Goal: Task Accomplishment & Management: Complete application form

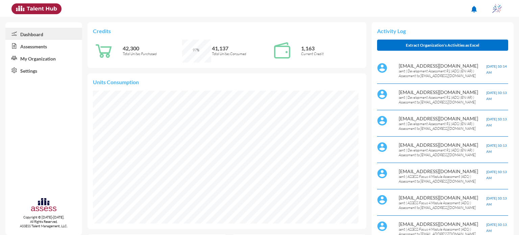
scroll to position [61, 122]
click at [42, 47] on link "Assessments" at bounding box center [43, 46] width 77 height 12
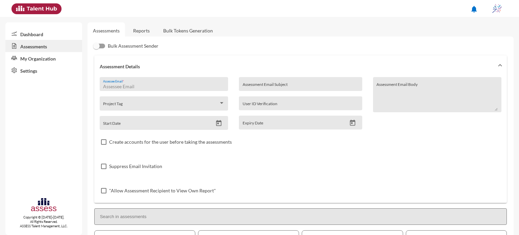
click at [138, 86] on input "Assessee Email *" at bounding box center [163, 86] width 121 height 5
type input "[EMAIL_ADDRESS][DOMAIN_NAME]"
click at [257, 85] on input "Assessment Email Subject" at bounding box center [300, 86] width 116 height 5
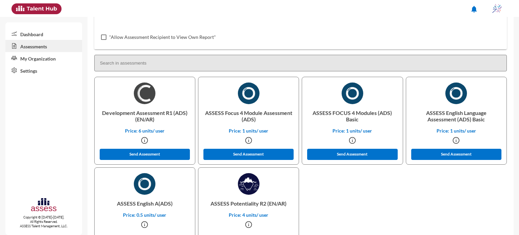
scroll to position [154, 0]
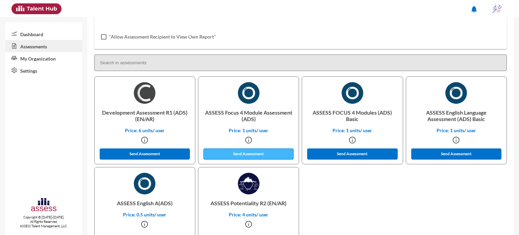
click at [251, 156] on button "Send Assessment" at bounding box center [248, 153] width 91 height 11
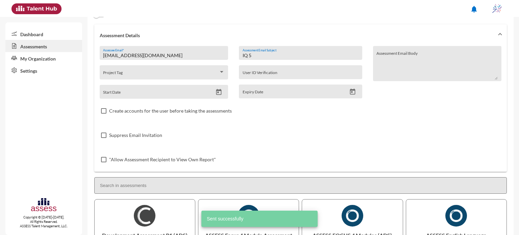
scroll to position [0, 0]
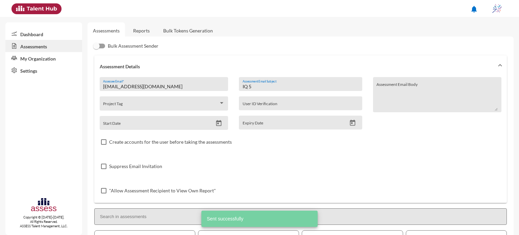
click at [266, 85] on input "IQ 5" at bounding box center [300, 86] width 116 height 5
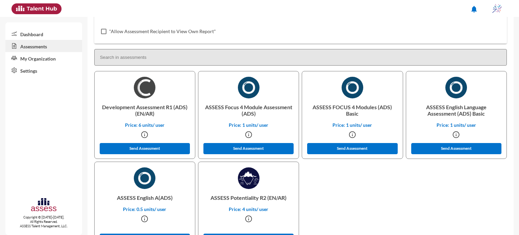
scroll to position [163, 0]
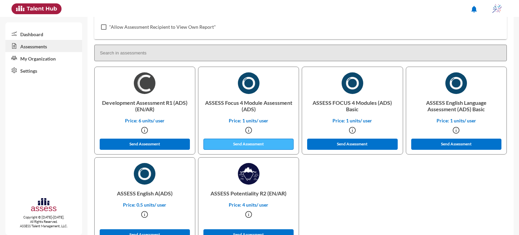
click at [254, 147] on button "Send Assessment" at bounding box center [248, 143] width 91 height 11
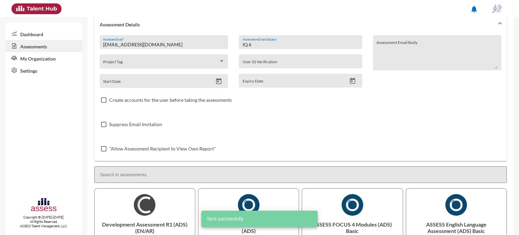
scroll to position [33, 0]
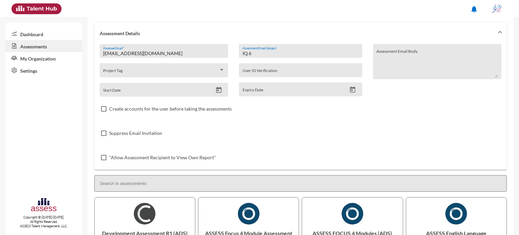
click at [261, 55] on input "IQ 6" at bounding box center [300, 53] width 116 height 5
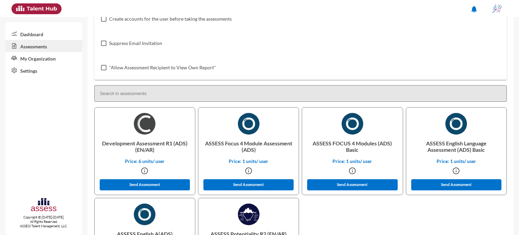
scroll to position [135, 0]
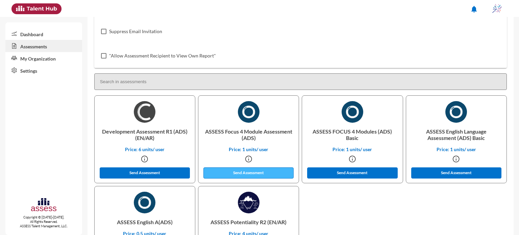
click at [257, 174] on button "Send Assessment" at bounding box center [248, 172] width 91 height 11
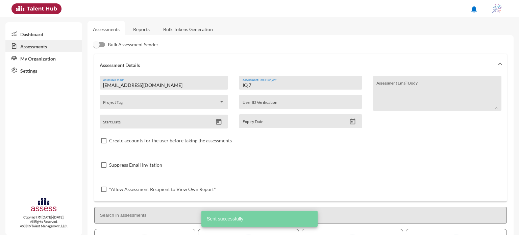
scroll to position [0, 0]
click at [266, 87] on input "IQ 7" at bounding box center [300, 86] width 116 height 5
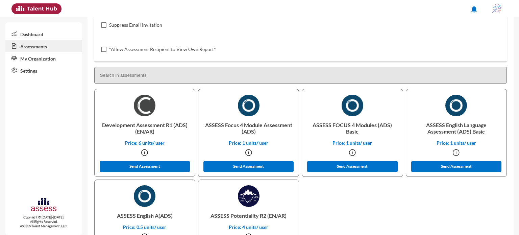
scroll to position [142, 0]
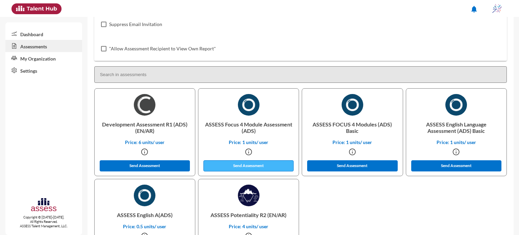
click at [254, 163] on button "Send Assessment" at bounding box center [248, 165] width 91 height 11
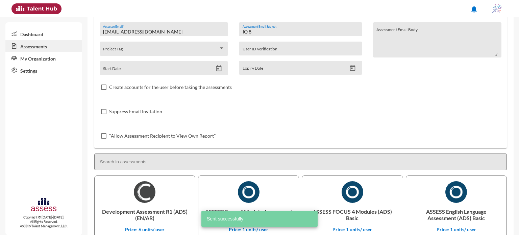
scroll to position [0, 0]
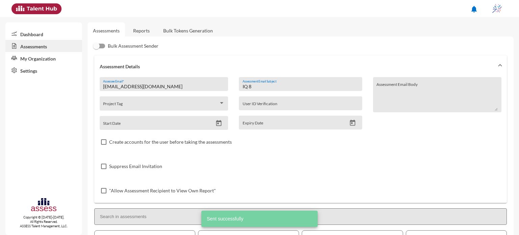
drag, startPoint x: 255, startPoint y: 86, endPoint x: 233, endPoint y: 86, distance: 22.0
click at [233, 86] on div "IQ 8 Assessment Email Subject User ID Verification Expiry Date" at bounding box center [300, 103] width 134 height 53
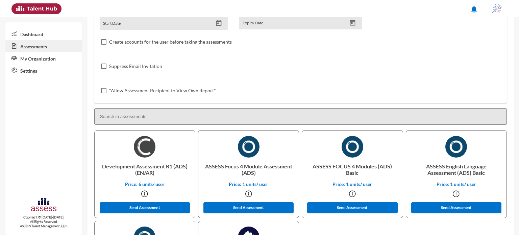
scroll to position [101, 0]
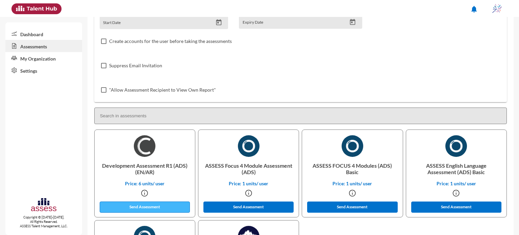
click at [160, 208] on button "Send Assessment" at bounding box center [145, 206] width 91 height 11
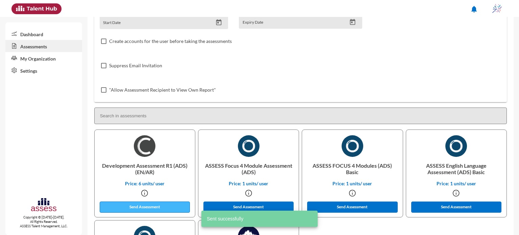
scroll to position [0, 0]
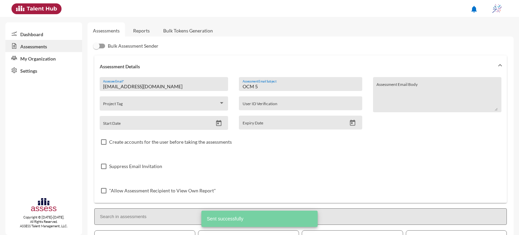
click at [259, 88] on input "OCM 5" at bounding box center [300, 86] width 116 height 5
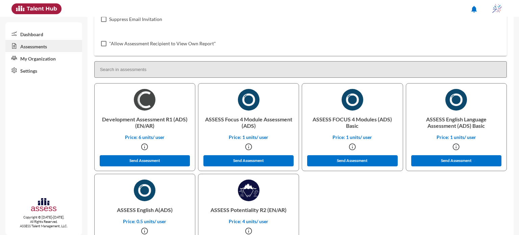
scroll to position [166, 0]
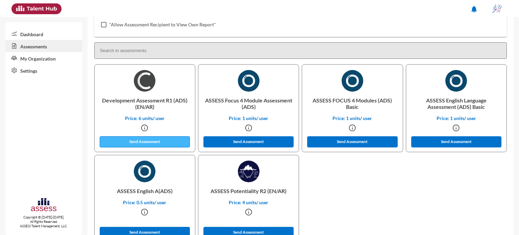
click at [163, 142] on button "Send Assessment" at bounding box center [145, 141] width 91 height 11
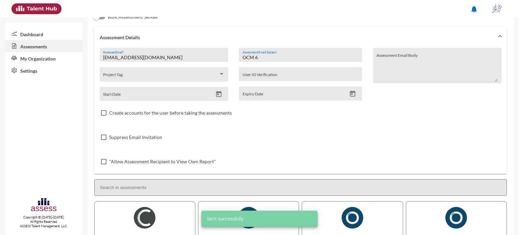
scroll to position [0, 0]
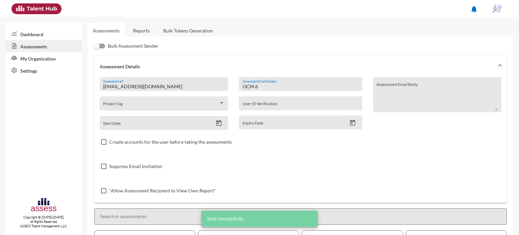
click at [268, 87] on input "OCM 6" at bounding box center [300, 86] width 116 height 5
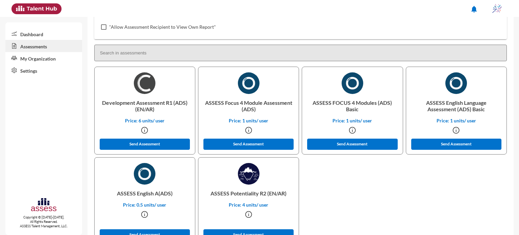
scroll to position [174, 0]
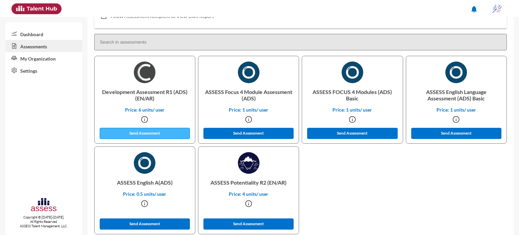
click at [161, 129] on button "Send Assessment" at bounding box center [145, 133] width 91 height 11
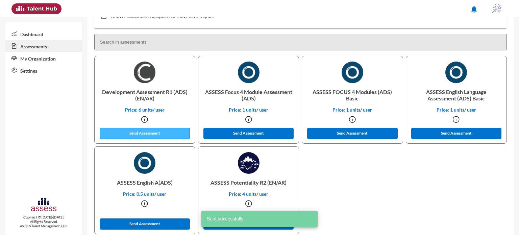
scroll to position [0, 0]
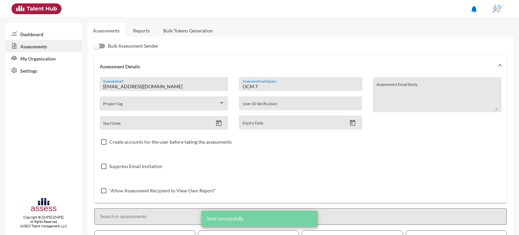
click at [263, 87] on input "OCM 7" at bounding box center [300, 86] width 116 height 5
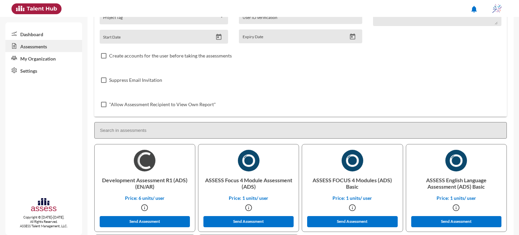
scroll to position [99, 0]
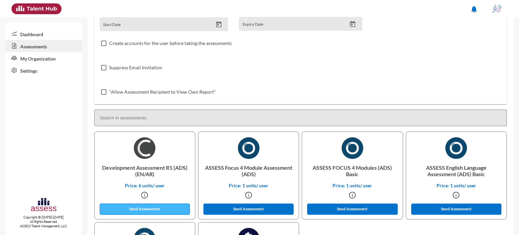
type input "OCM 8"
click at [156, 206] on button "Send Assessment" at bounding box center [145, 208] width 91 height 11
